Goal: Check status: Check status

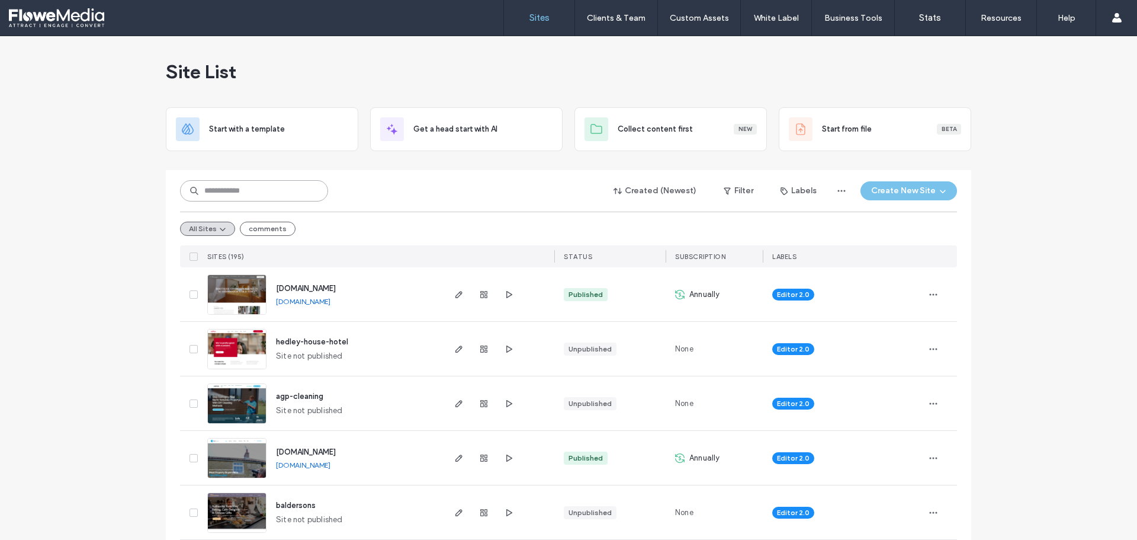
click at [229, 188] on input at bounding box center [254, 190] width 148 height 21
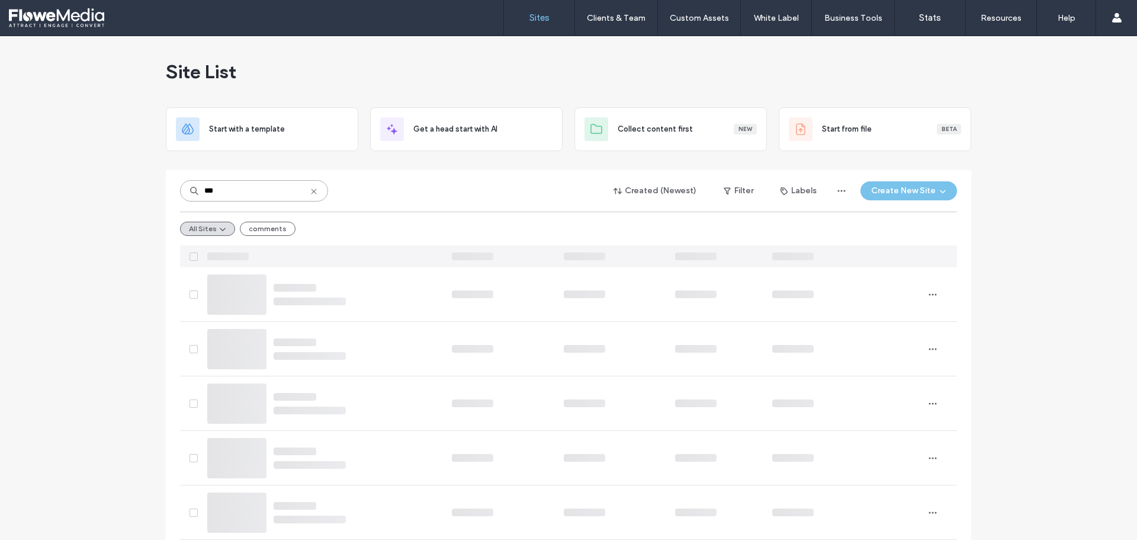
click at [252, 195] on input "***" at bounding box center [254, 190] width 148 height 21
click at [239, 193] on input "***" at bounding box center [254, 190] width 148 height 21
type input "**"
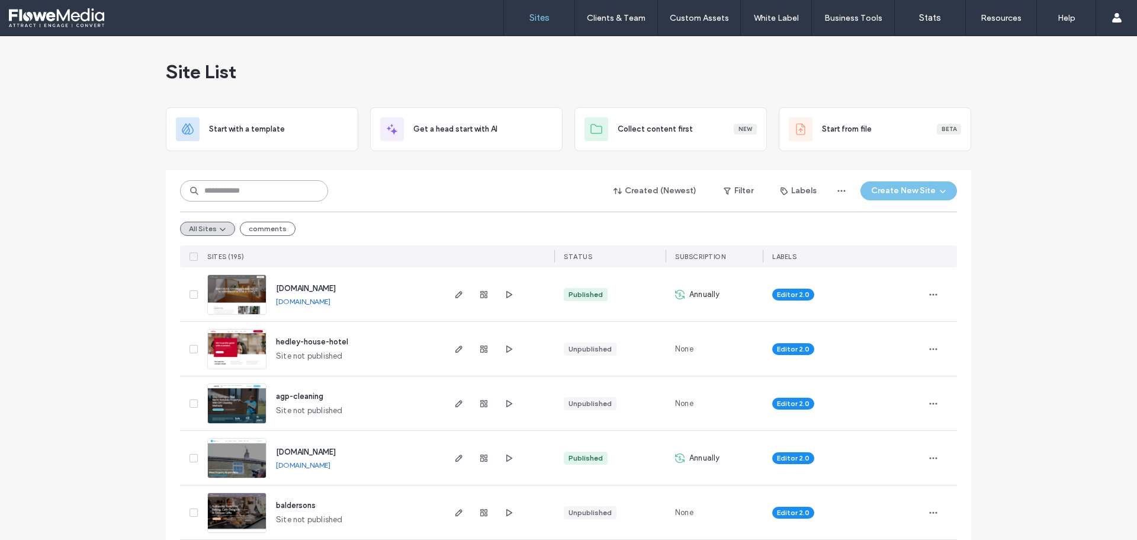
click at [223, 194] on input at bounding box center [254, 190] width 148 height 21
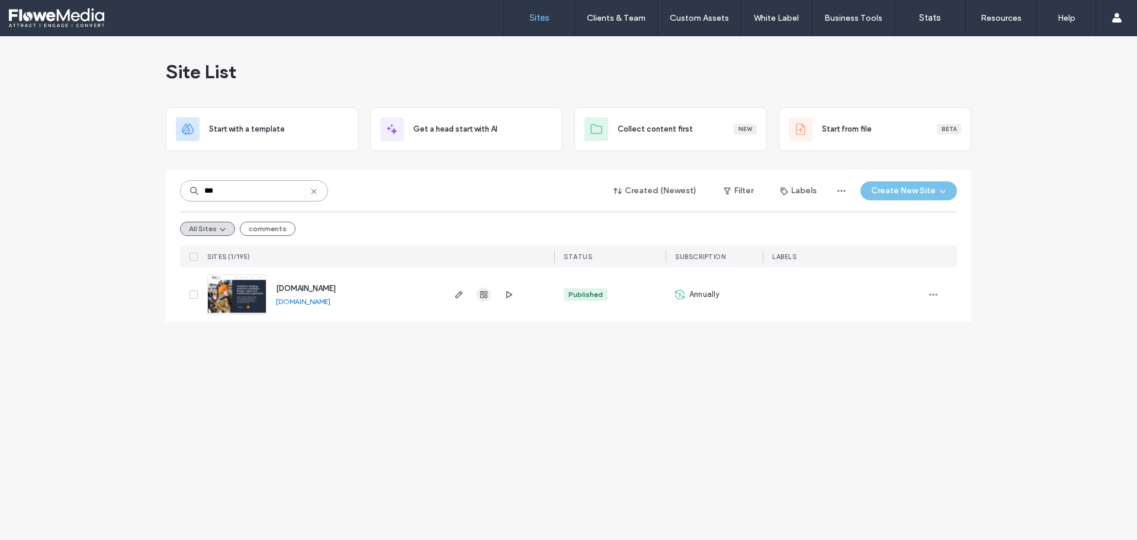
type input "***"
click at [485, 293] on use "button" at bounding box center [483, 294] width 7 height 7
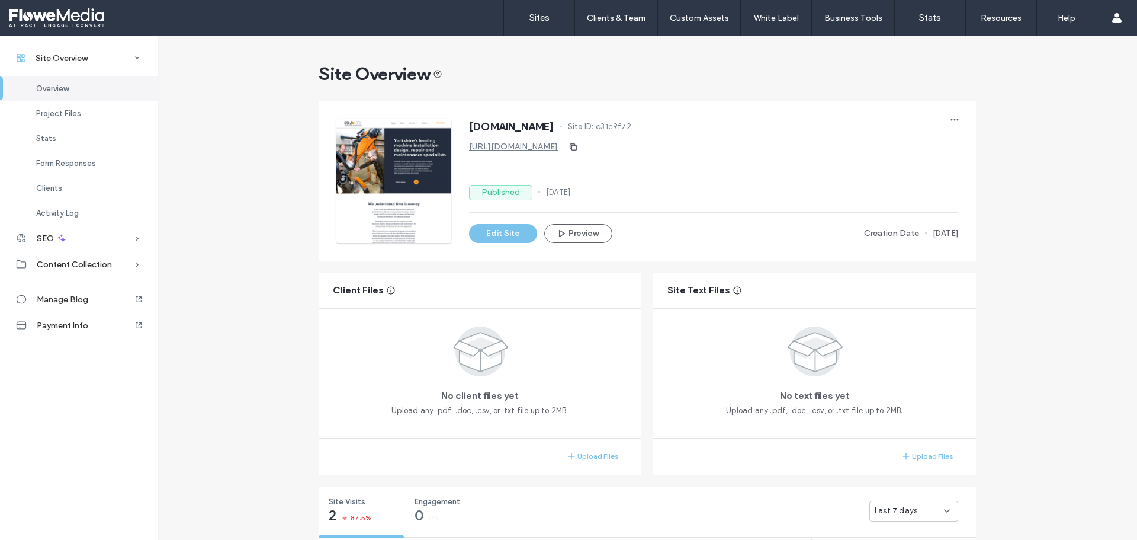
scroll to position [355, 0]
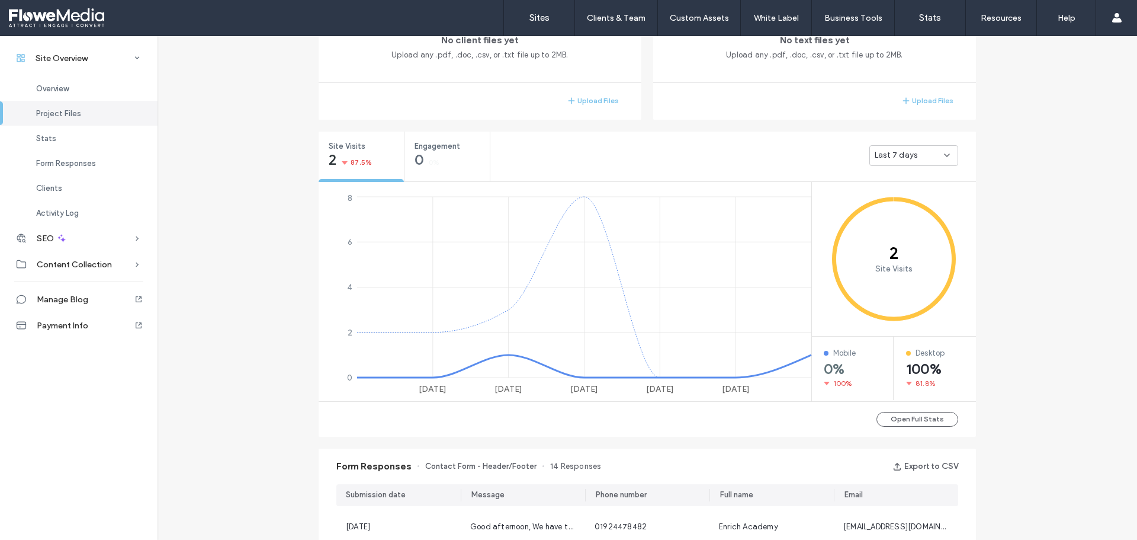
click at [938, 149] on div "Last 7 days" at bounding box center [913, 155] width 89 height 21
click at [891, 215] on span "Last 30 days" at bounding box center [894, 218] width 47 height 12
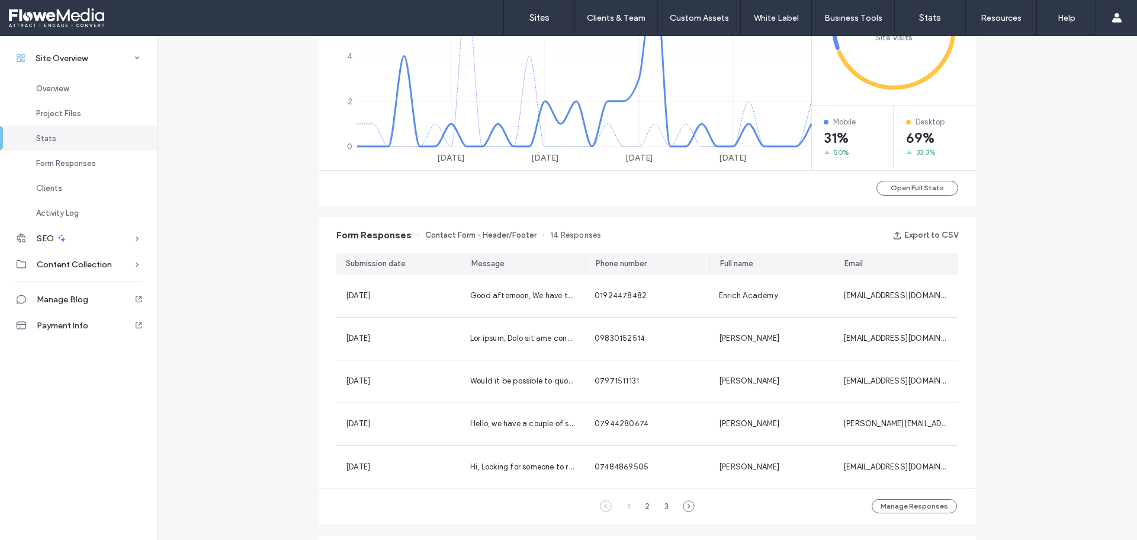
scroll to position [651, 0]
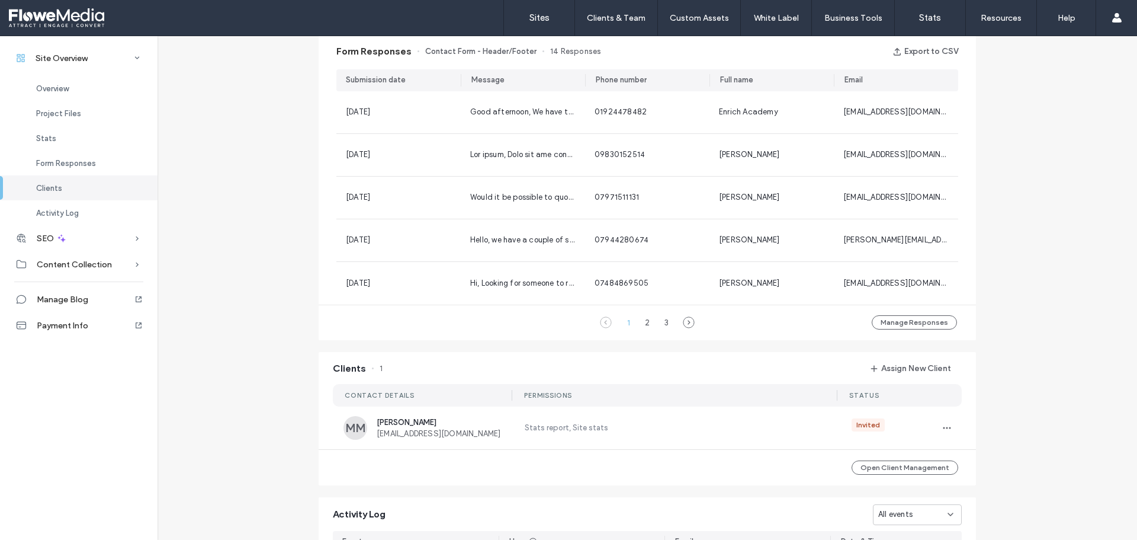
scroll to position [888, 0]
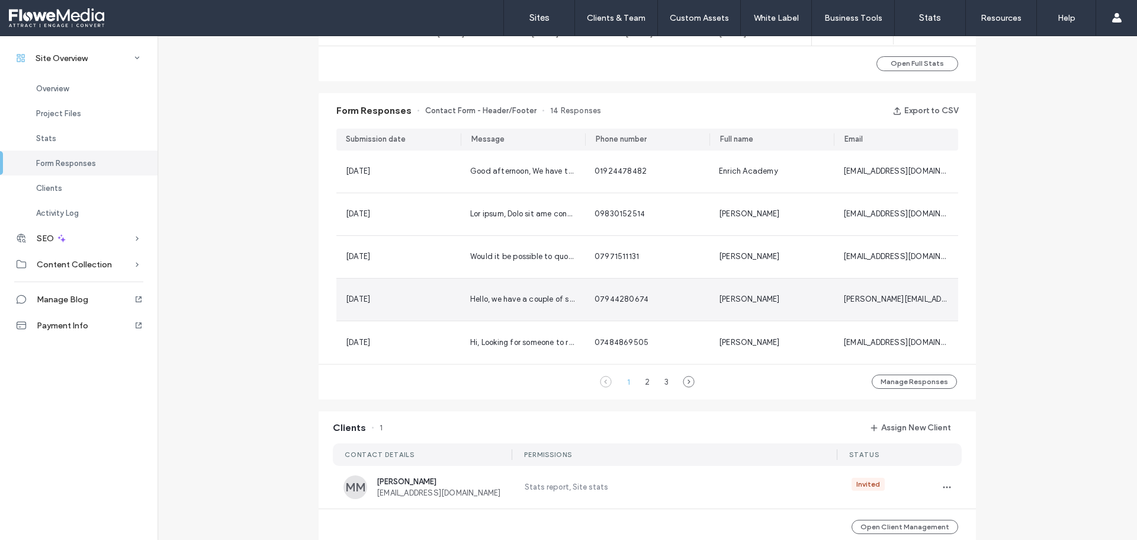
scroll to position [474, 0]
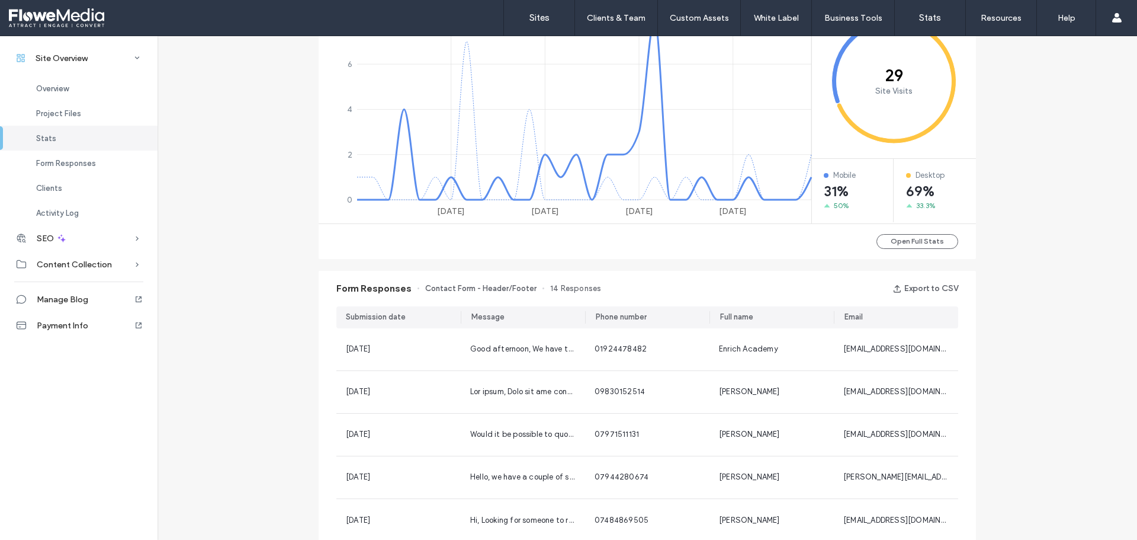
scroll to position [770, 0]
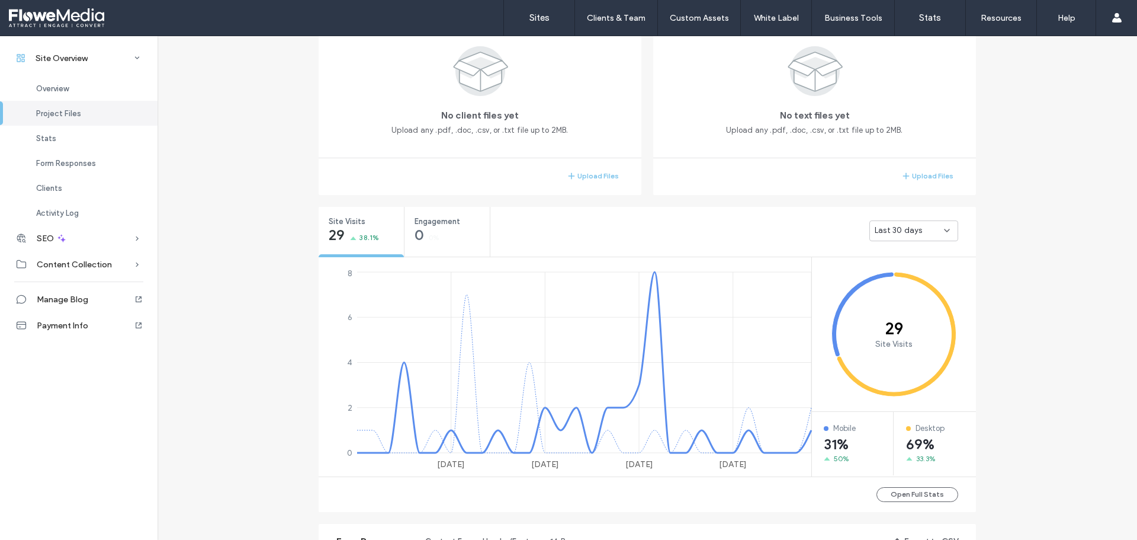
scroll to position [5, 0]
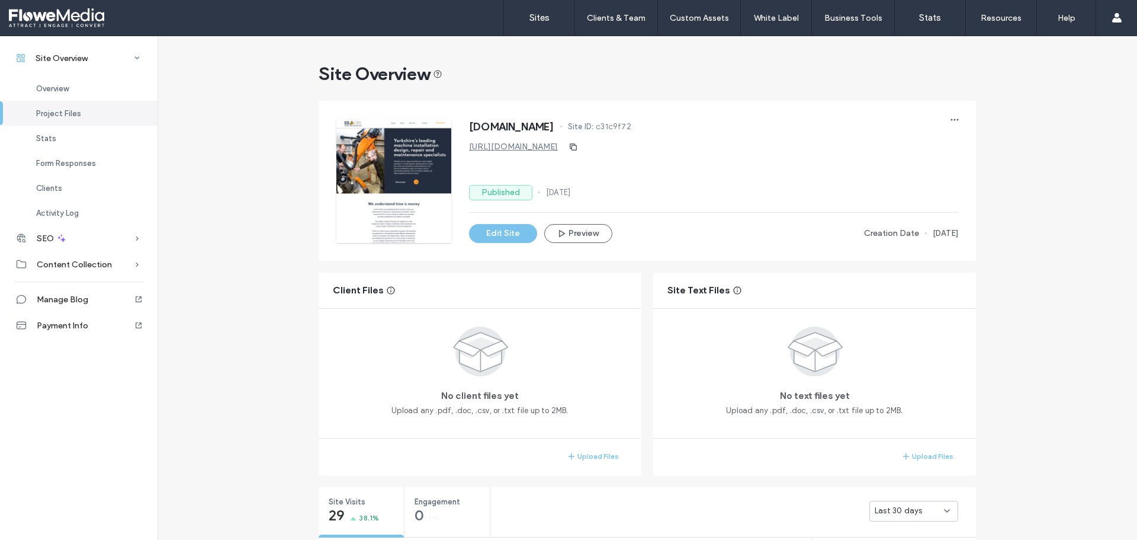
scroll to position [296, 0]
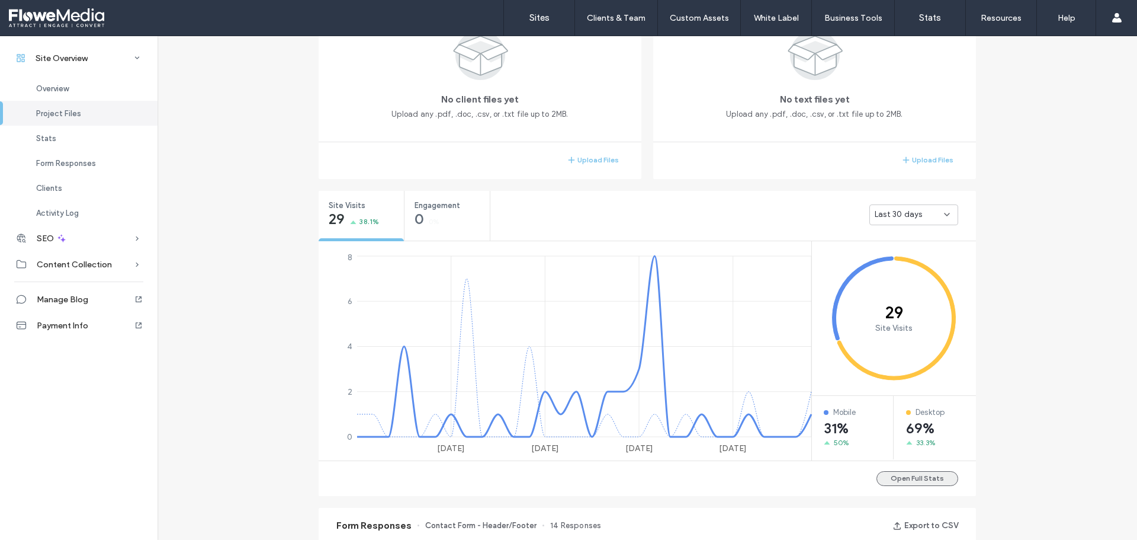
click at [906, 481] on button "Open Full Stats" at bounding box center [918, 478] width 82 height 15
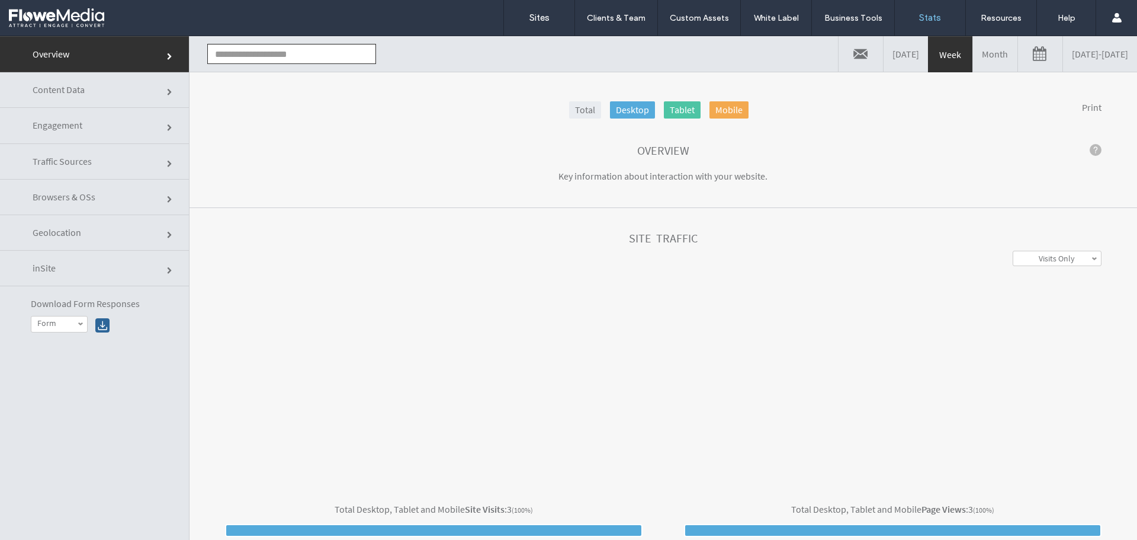
type input "**********"
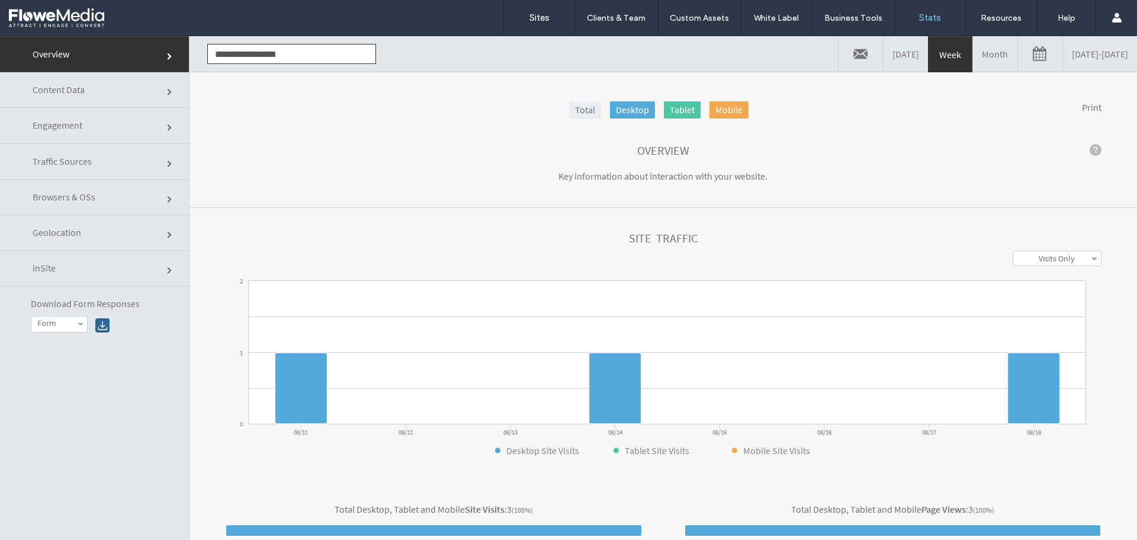
click at [973, 56] on link "Month" at bounding box center [995, 54] width 44 height 36
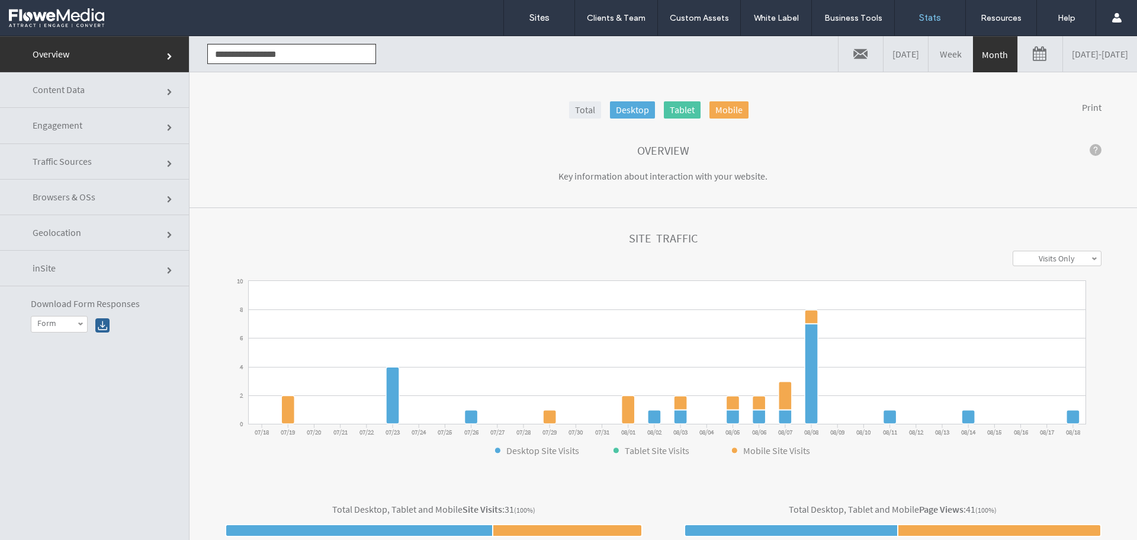
click link
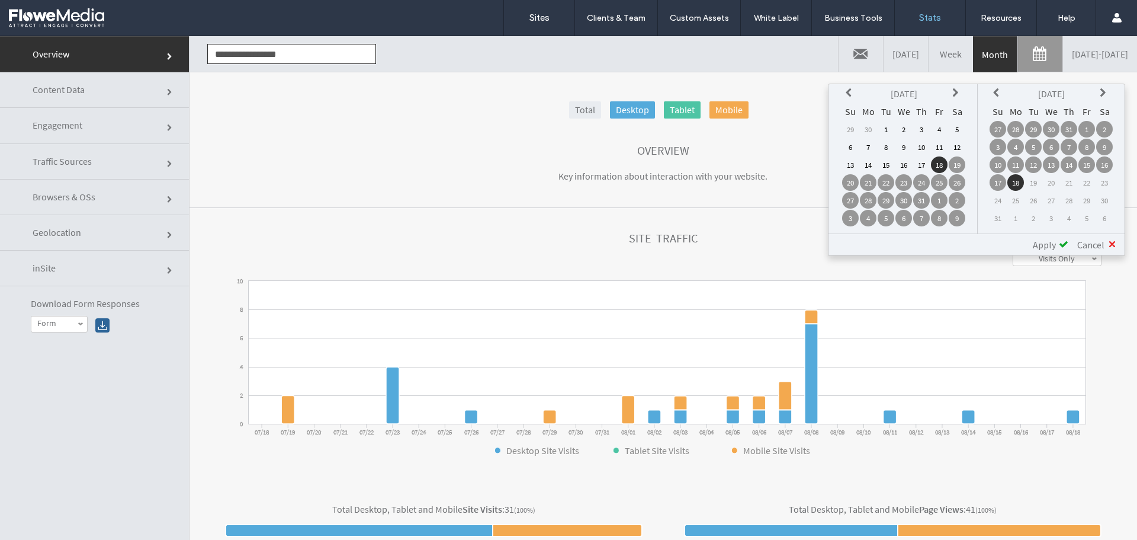
click at [845, 94] on th at bounding box center [850, 93] width 17 height 17
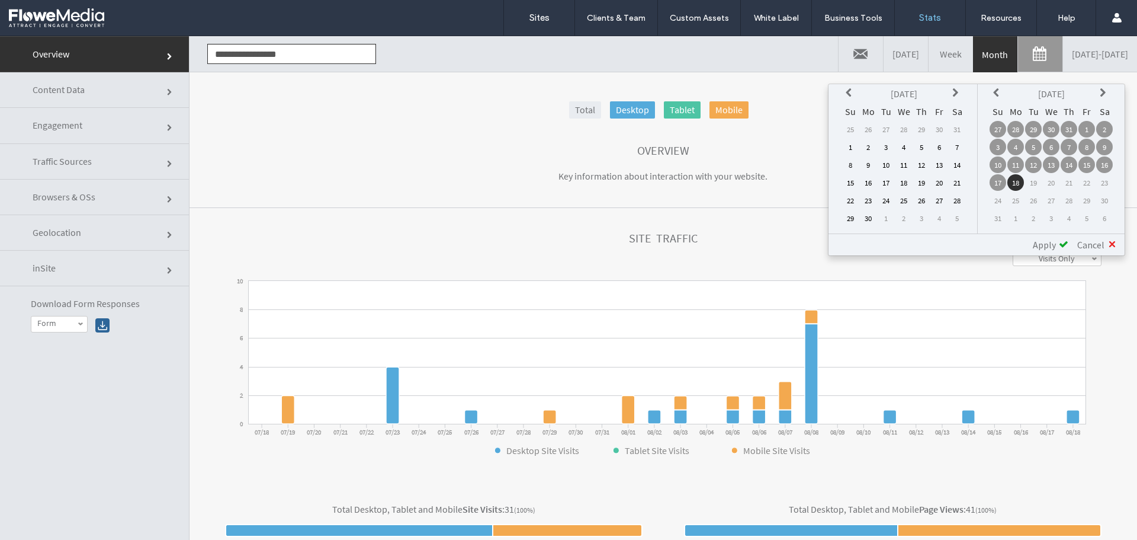
click at [845, 94] on th at bounding box center [850, 93] width 17 height 17
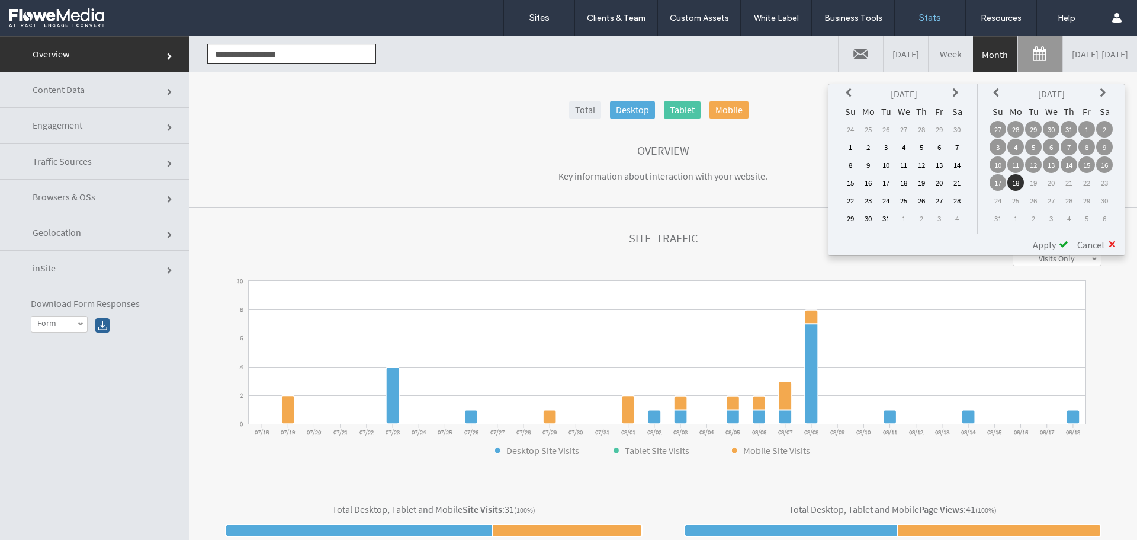
click at [845, 94] on th at bounding box center [850, 93] width 17 height 17
click at [849, 181] on td "18" at bounding box center [850, 182] width 17 height 17
click at [1011, 178] on td "18" at bounding box center [1015, 182] width 17 height 17
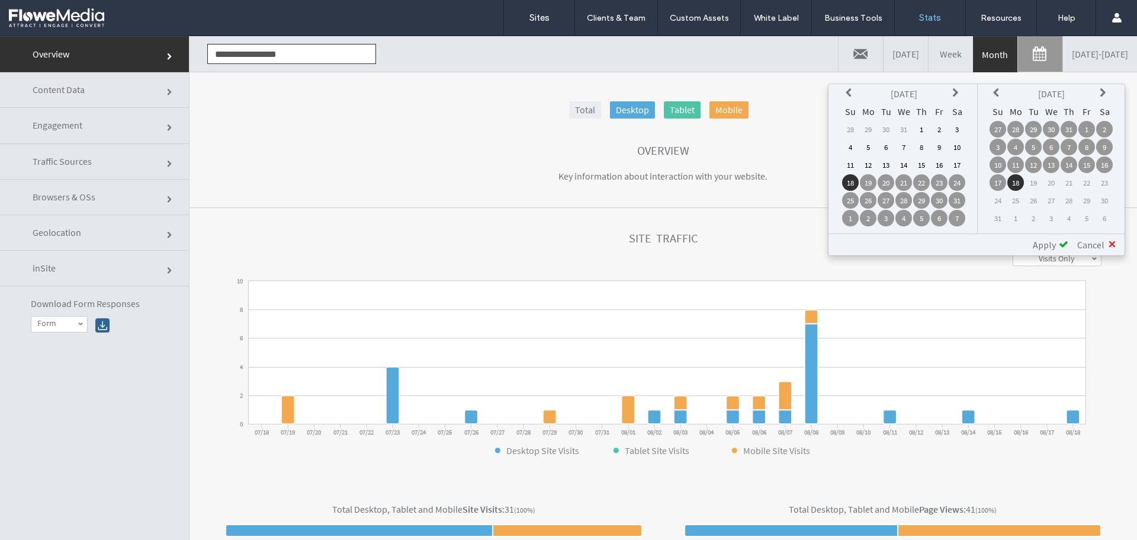
click at [1050, 247] on span "Apply" at bounding box center [1044, 245] width 23 height 12
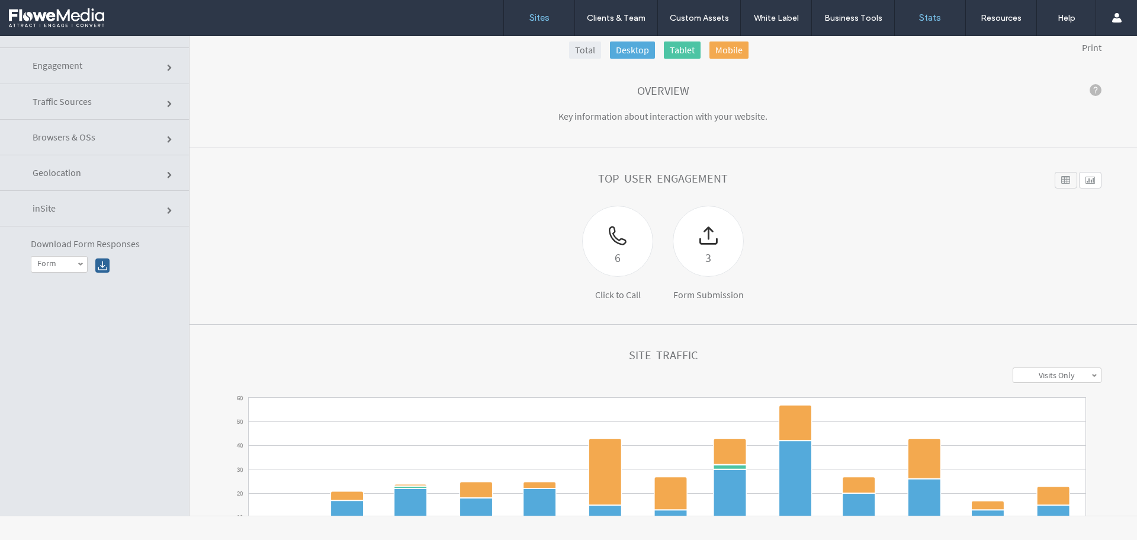
click at [544, 11] on link "Sites" at bounding box center [539, 18] width 70 height 36
